Goal: Information Seeking & Learning: Check status

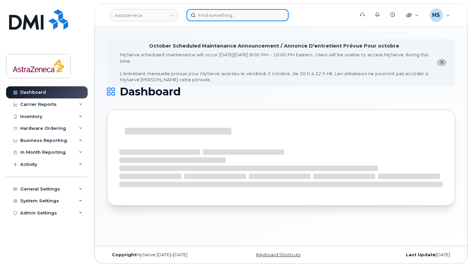
click at [240, 17] on input at bounding box center [237, 15] width 102 height 12
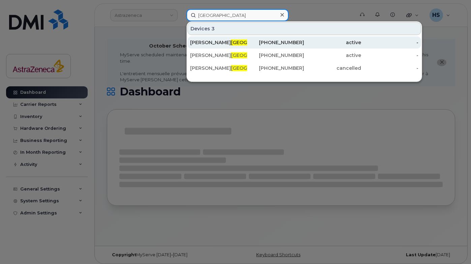
type input "milan"
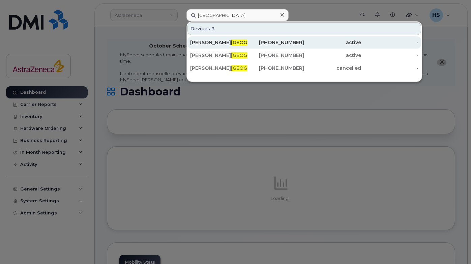
click at [231, 44] on span "Milan" at bounding box center [257, 42] width 53 height 6
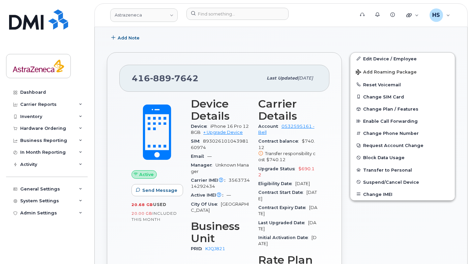
scroll to position [148, 0]
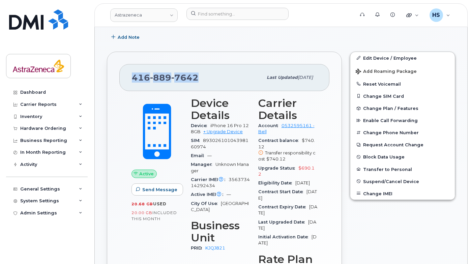
drag, startPoint x: 132, startPoint y: 77, endPoint x: 201, endPoint y: 83, distance: 69.3
click at [201, 83] on div "[PHONE_NUMBER]" at bounding box center [197, 77] width 131 height 14
click at [198, 77] on div "[PHONE_NUMBER]" at bounding box center [197, 77] width 131 height 14
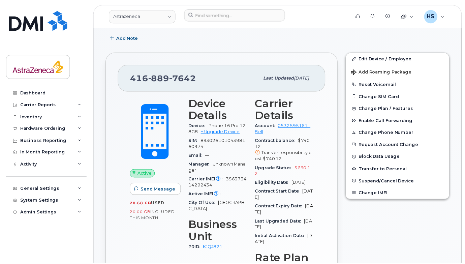
scroll to position [154, 0]
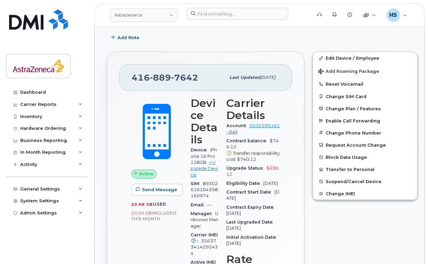
click at [271, 142] on span "$740.12 Transfer responsibility cost $740.12" at bounding box center [253, 150] width 54 height 24
drag, startPoint x: 271, startPoint y: 141, endPoint x: 274, endPoint y: 147, distance: 6.5
click at [274, 147] on div "Carrier Details Account 0532595161 - Bell Contract balance $740.12 Transfer res…" at bounding box center [253, 229] width 62 height 273
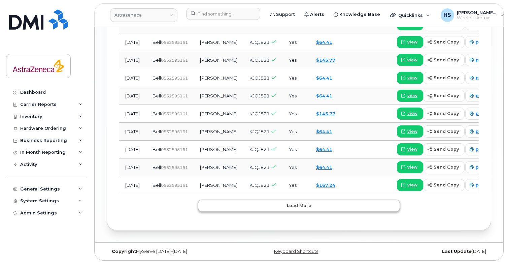
scroll to position [969, 0]
click at [319, 209] on button "Load more" at bounding box center [299, 205] width 202 height 12
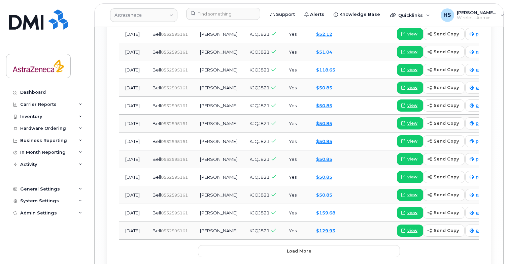
scroll to position [1425, 0]
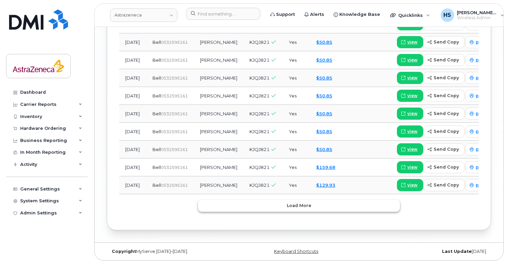
click at [302, 205] on span "Load more" at bounding box center [299, 205] width 25 height 6
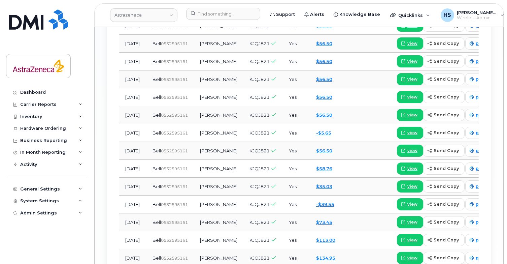
scroll to position [1881, 0]
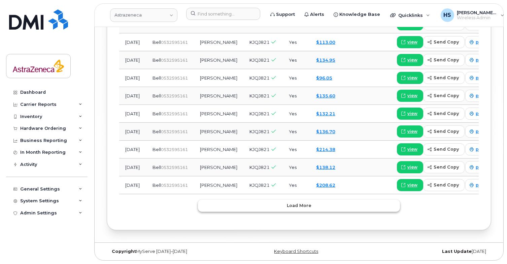
click at [312, 202] on button "Load more" at bounding box center [299, 205] width 202 height 12
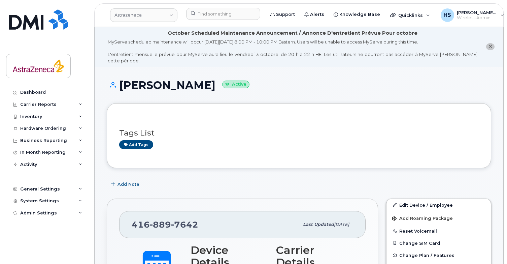
scroll to position [1, 0]
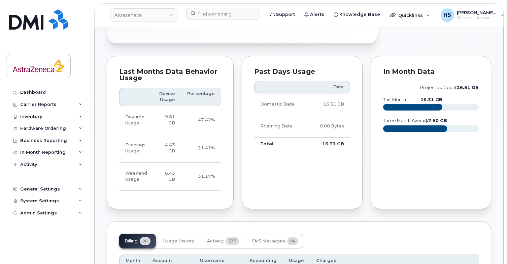
scroll to position [582, 0]
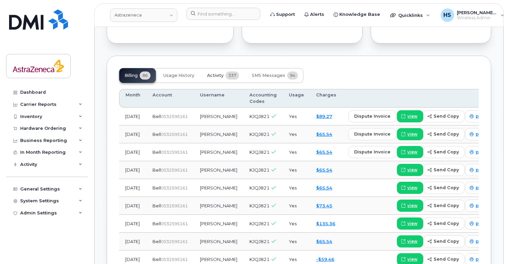
click at [221, 78] on span "Activity" at bounding box center [215, 75] width 17 height 5
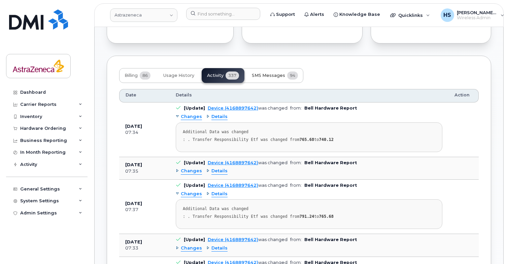
click at [267, 78] on span "SMS Messages" at bounding box center [268, 75] width 33 height 5
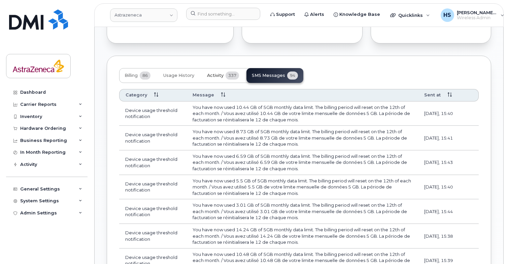
click at [203, 83] on button "Activity 337" at bounding box center [223, 75] width 43 height 15
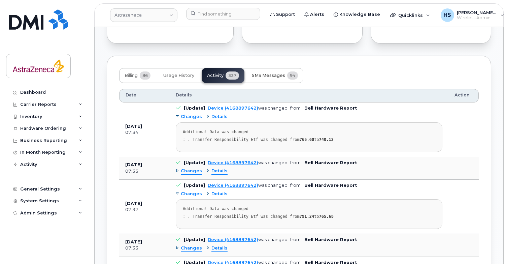
click at [269, 78] on span "SMS Messages" at bounding box center [268, 75] width 33 height 5
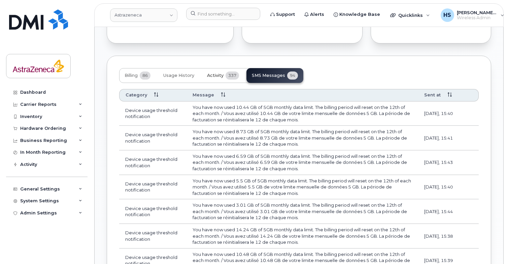
click at [229, 79] on span "337" at bounding box center [232, 75] width 13 height 8
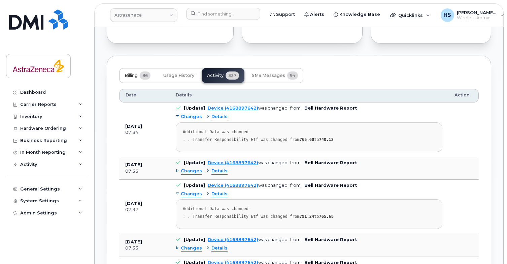
click at [139, 83] on button "Billing 86" at bounding box center [137, 75] width 37 height 15
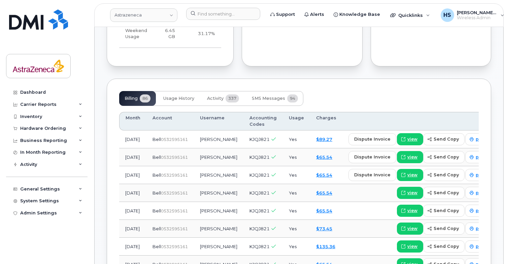
scroll to position [563, 0]
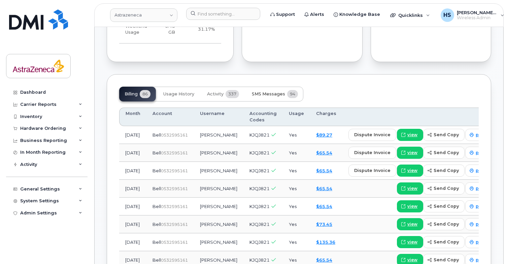
click at [286, 101] on button "SMS Messages 94" at bounding box center [275, 94] width 57 height 15
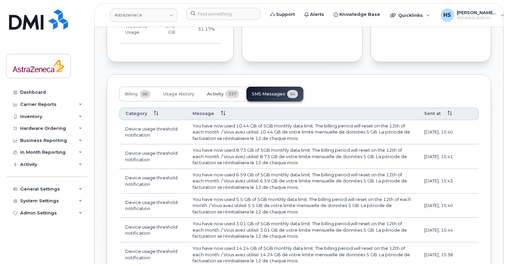
click at [218, 101] on button "Activity 337" at bounding box center [223, 94] width 43 height 15
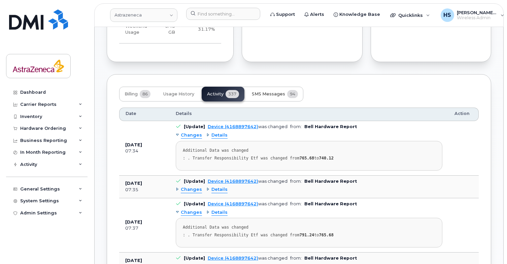
click at [283, 97] on span "SMS Messages" at bounding box center [268, 93] width 33 height 5
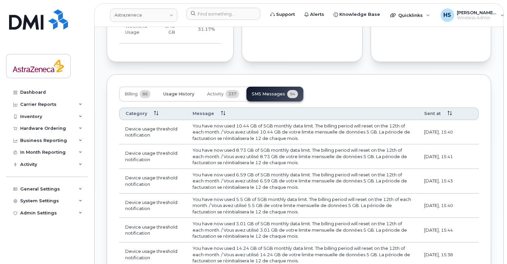
click at [165, 101] on button "Usage History" at bounding box center [179, 94] width 42 height 15
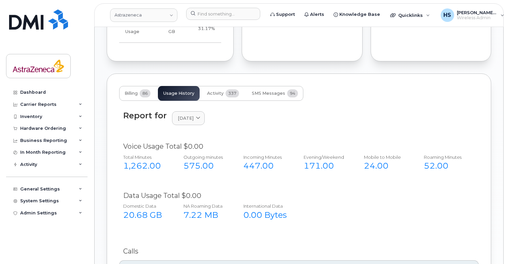
scroll to position [564, 0]
click at [145, 97] on span "86" at bounding box center [145, 93] width 11 height 8
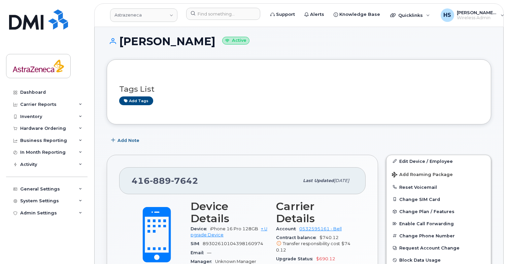
scroll to position [0, 0]
